Goal: Information Seeking & Learning: Learn about a topic

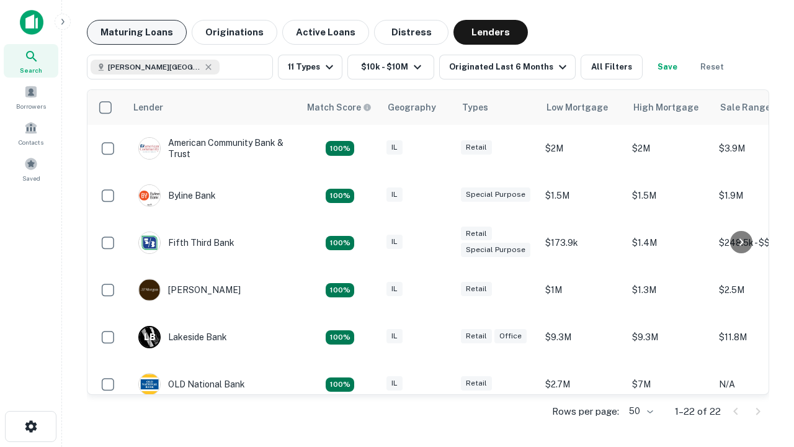
click at [137, 32] on button "Maturing Loans" at bounding box center [137, 32] width 100 height 25
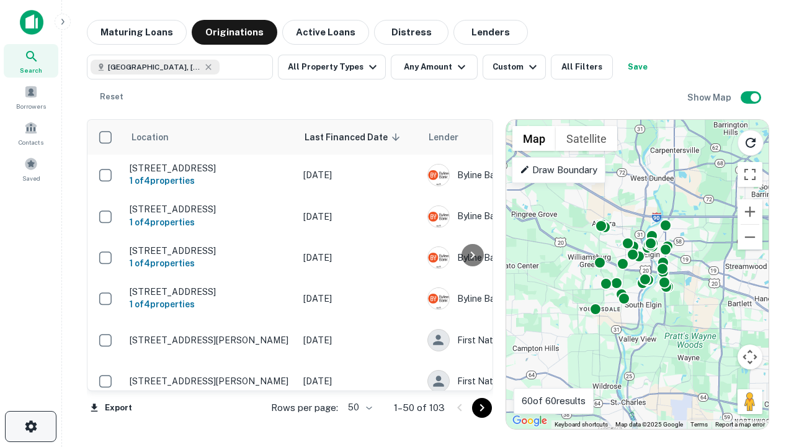
click at [30, 426] on icon "button" at bounding box center [31, 426] width 15 height 15
